Goal: Task Accomplishment & Management: Manage account settings

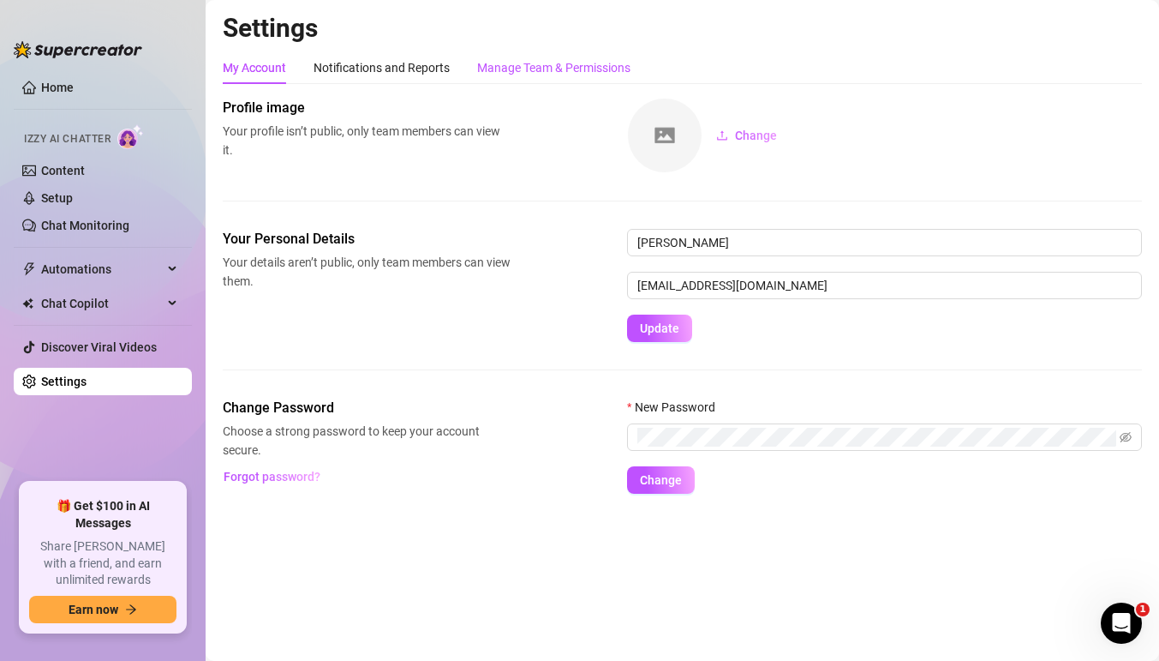
click at [553, 75] on div "Manage Team & Permissions" at bounding box center [553, 67] width 153 height 19
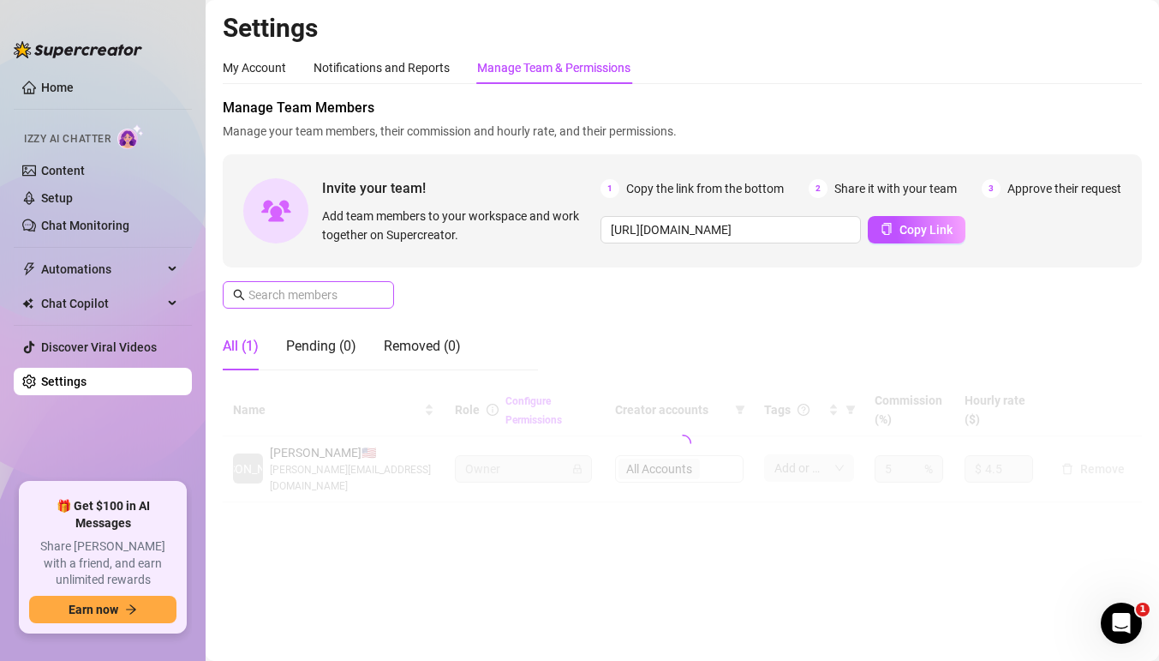
click at [371, 284] on span at bounding box center [308, 294] width 171 height 27
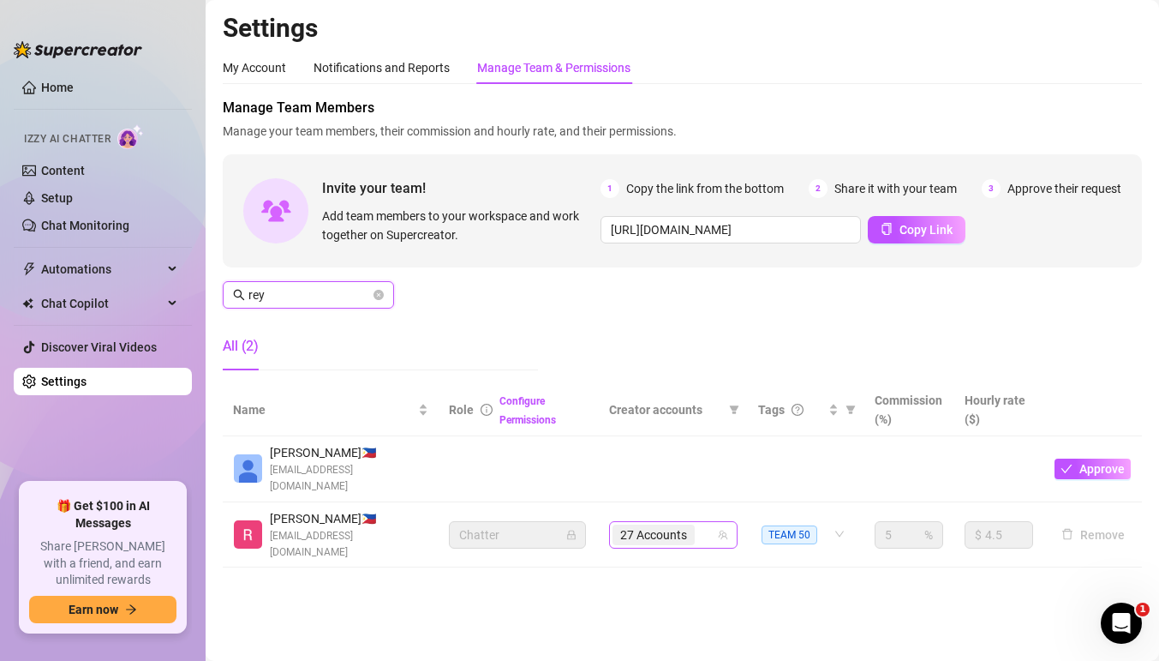
type input "rey"
click at [718, 529] on div "27 Accounts" at bounding box center [673, 534] width 129 height 27
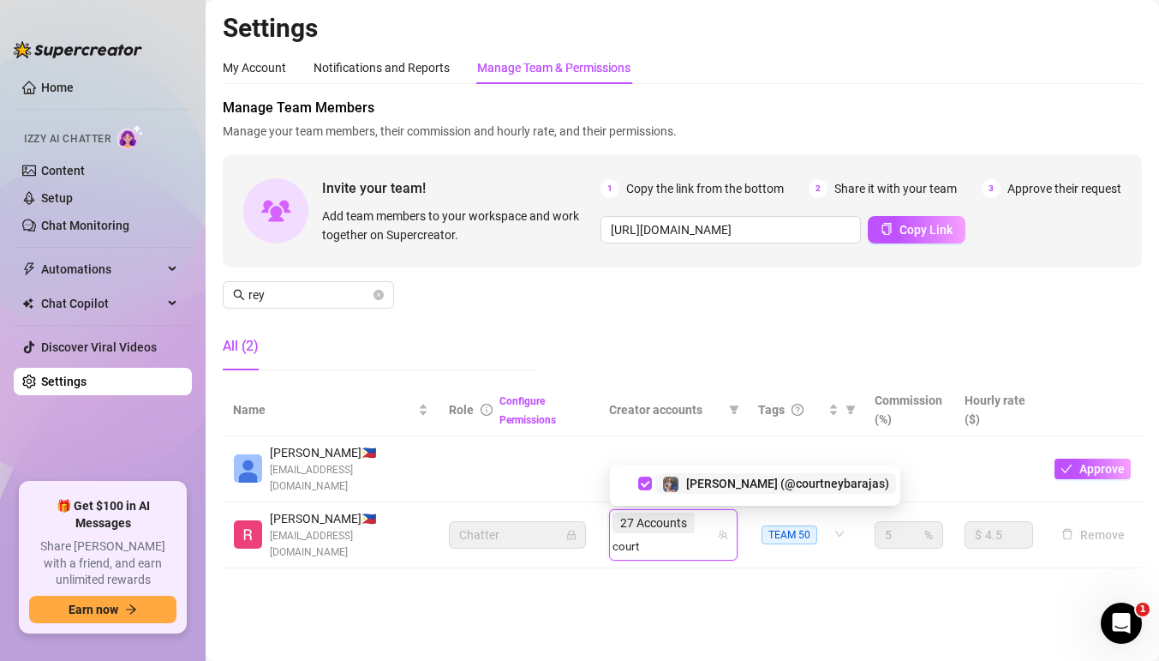
type input "court"
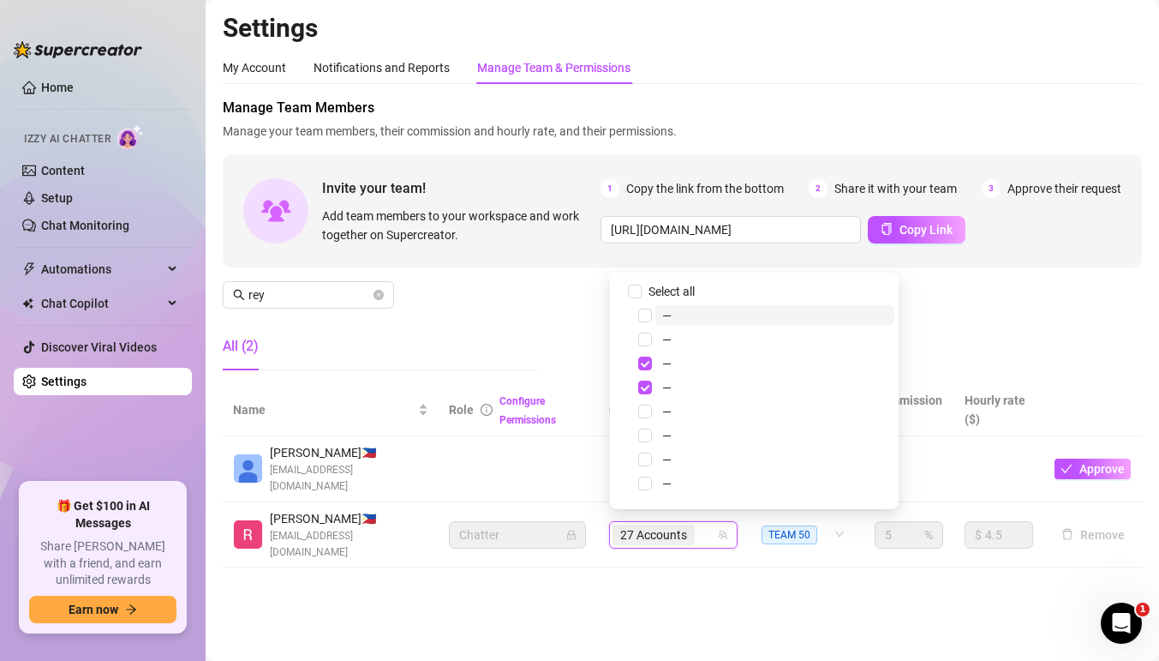
click at [707, 528] on div "27 Accounts" at bounding box center [665, 535] width 104 height 24
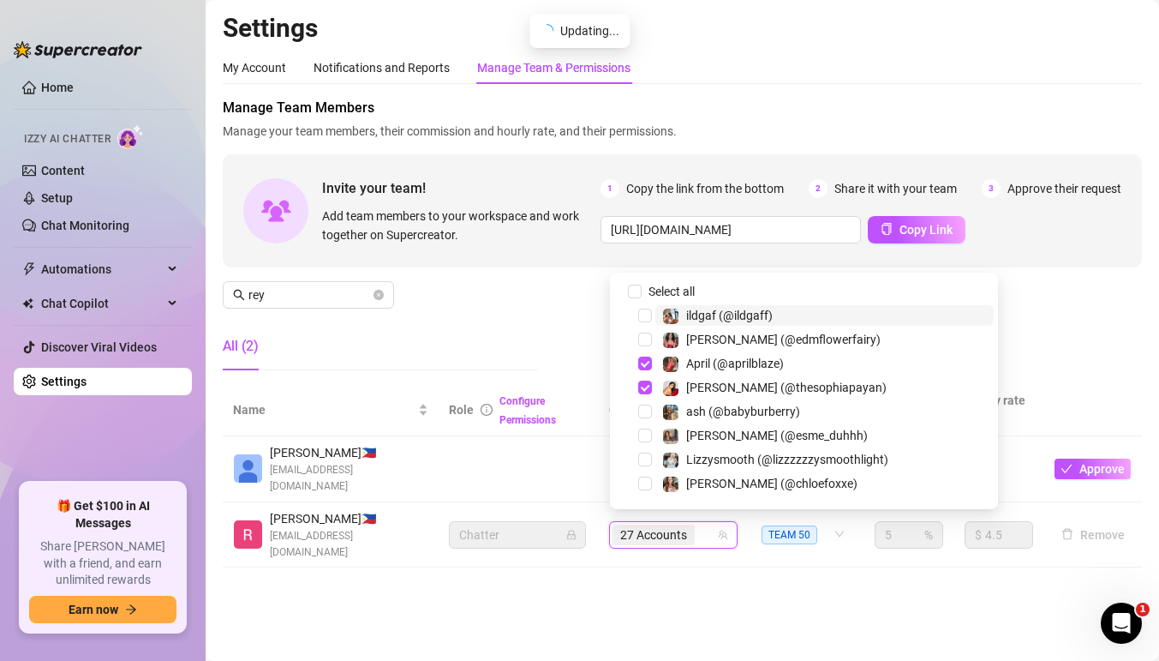
click at [707, 528] on div "27 Accounts" at bounding box center [665, 535] width 104 height 24
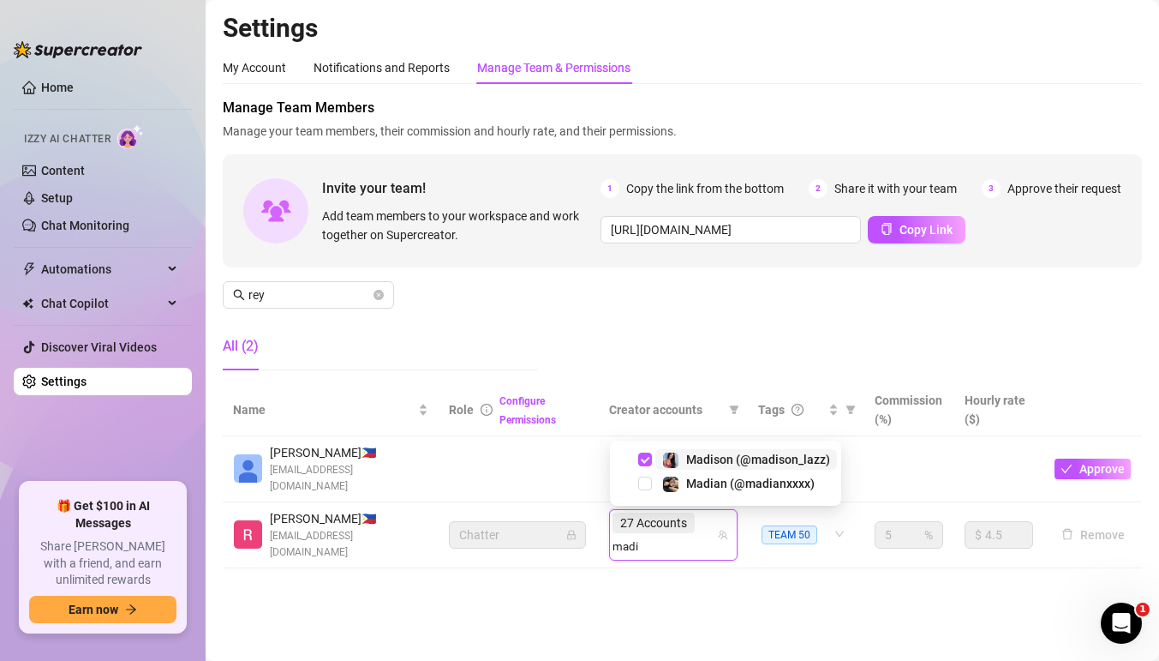
type input "madi"
